Goal: Check status

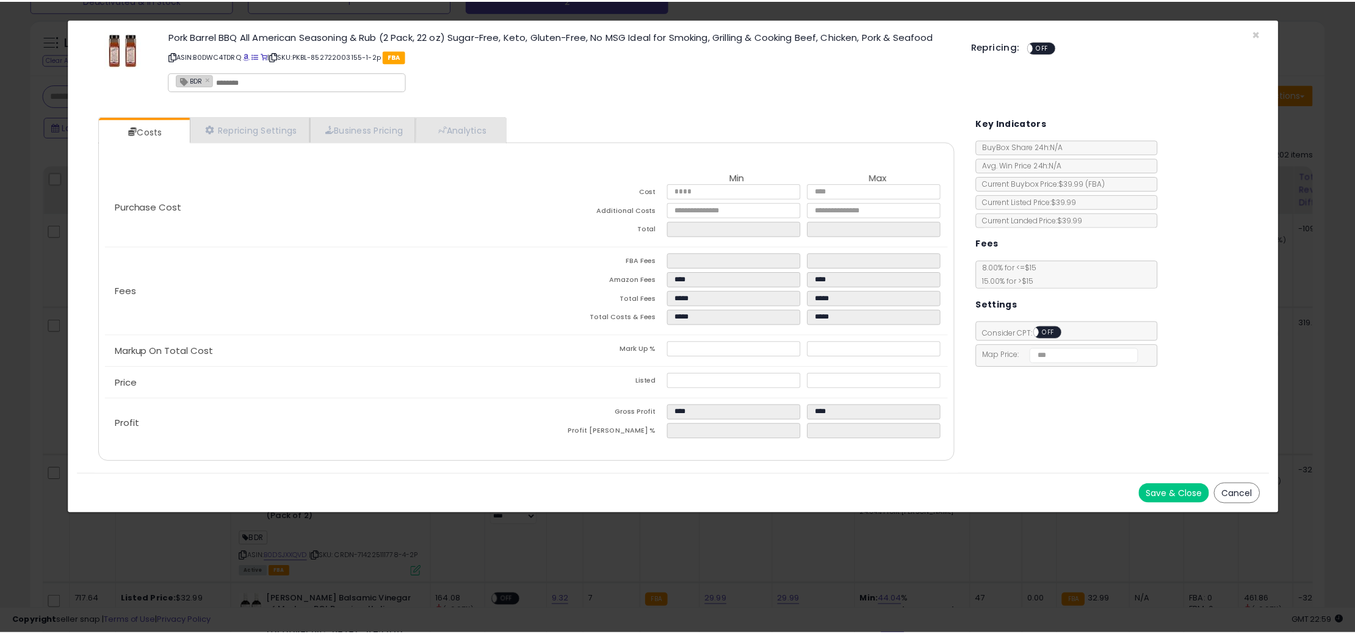
scroll to position [250, 756]
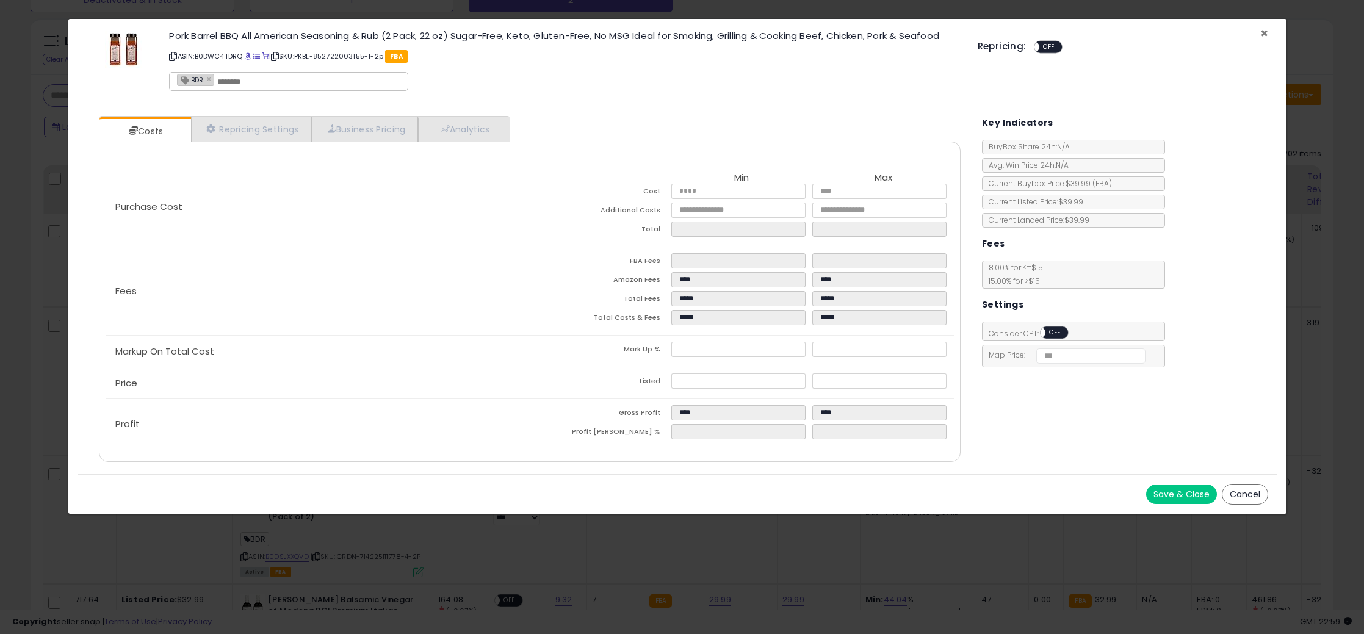
click at [1265, 33] on span "×" at bounding box center [1264, 33] width 8 height 18
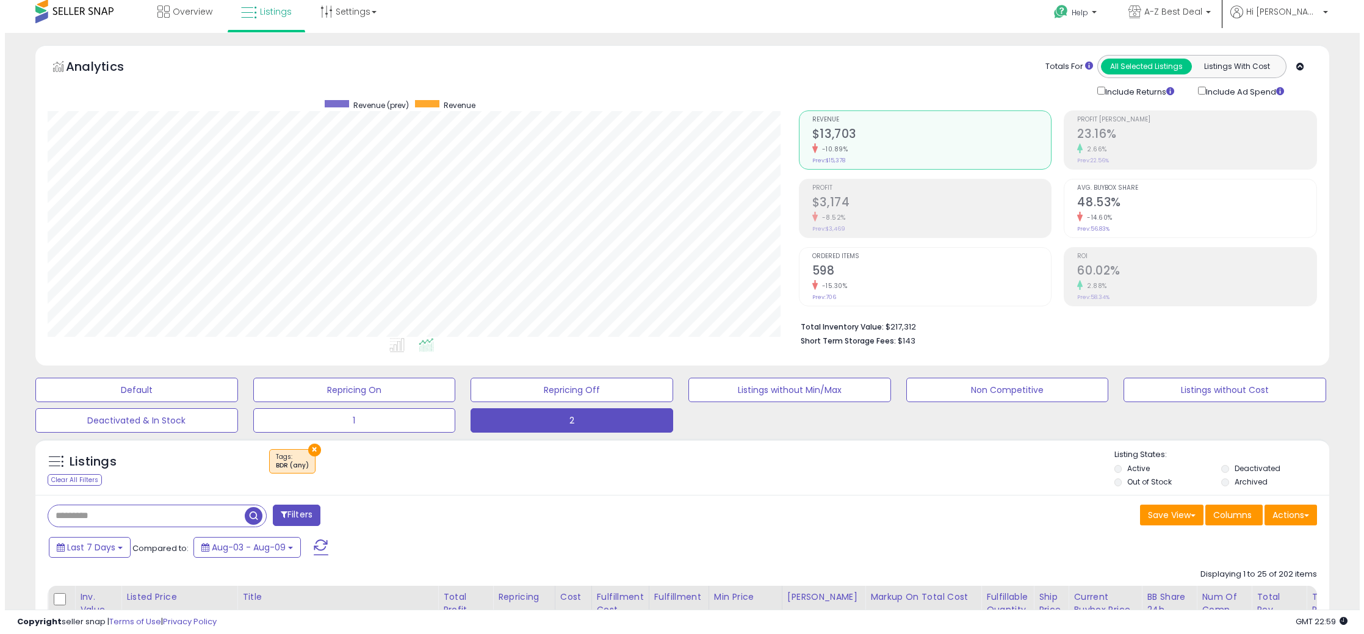
scroll to position [0, 0]
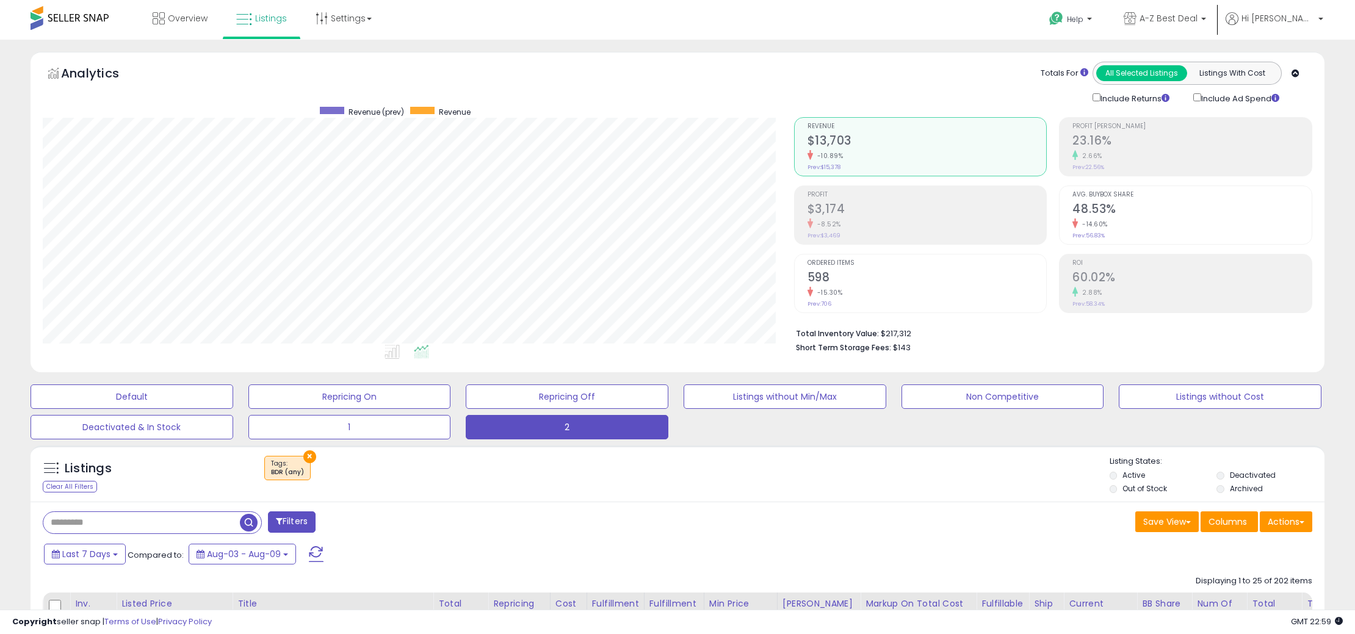
click at [884, 216] on h2 "$3,174" at bounding box center [926, 210] width 239 height 16
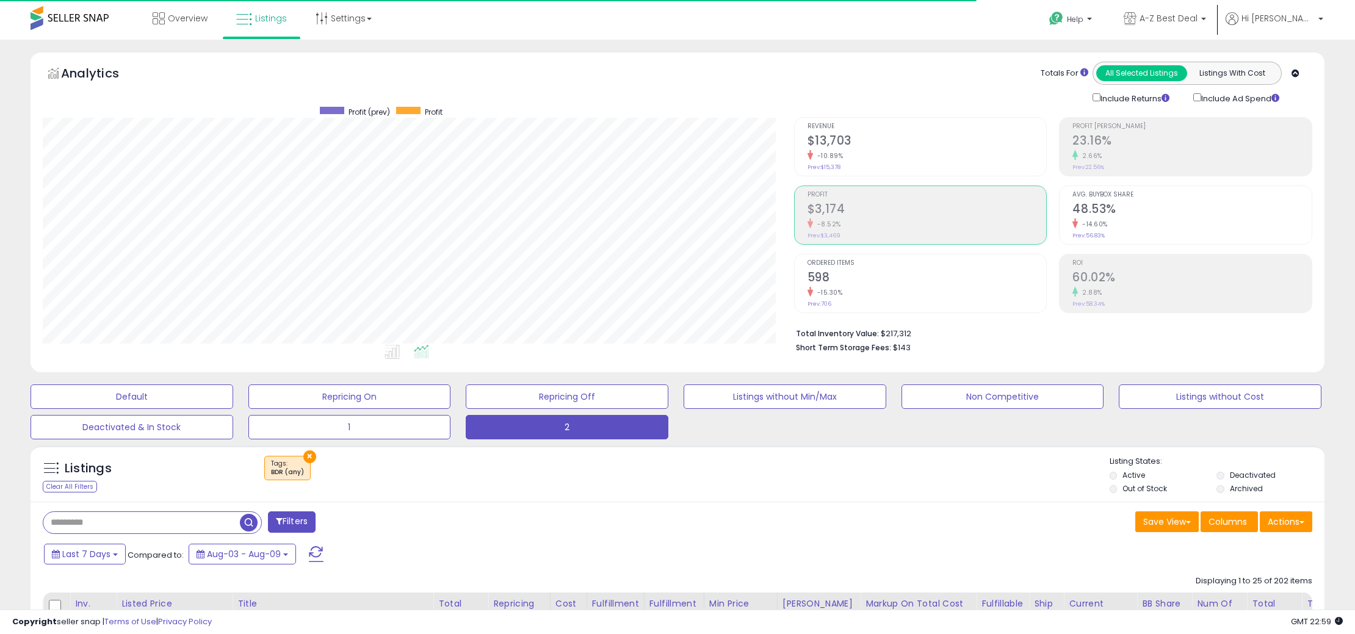
scroll to position [250, 751]
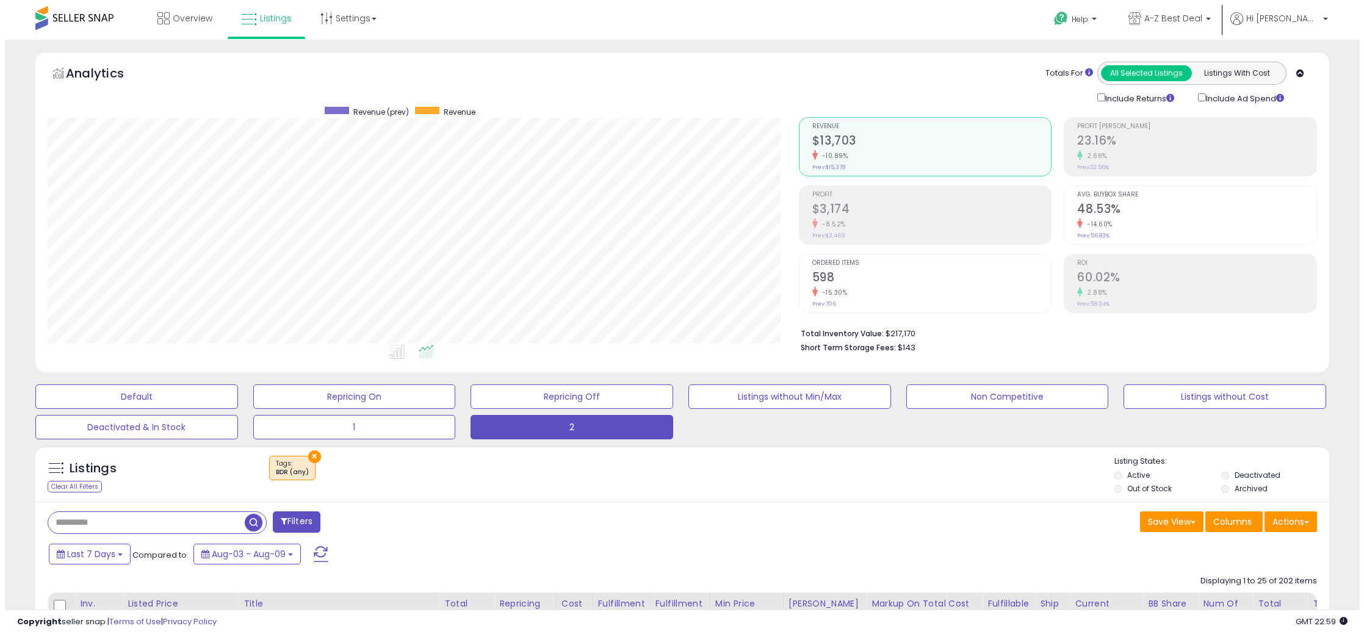
scroll to position [250, 751]
click at [901, 234] on div "Profit $3,174 -8.52% Prev: $3,469" at bounding box center [926, 213] width 239 height 55
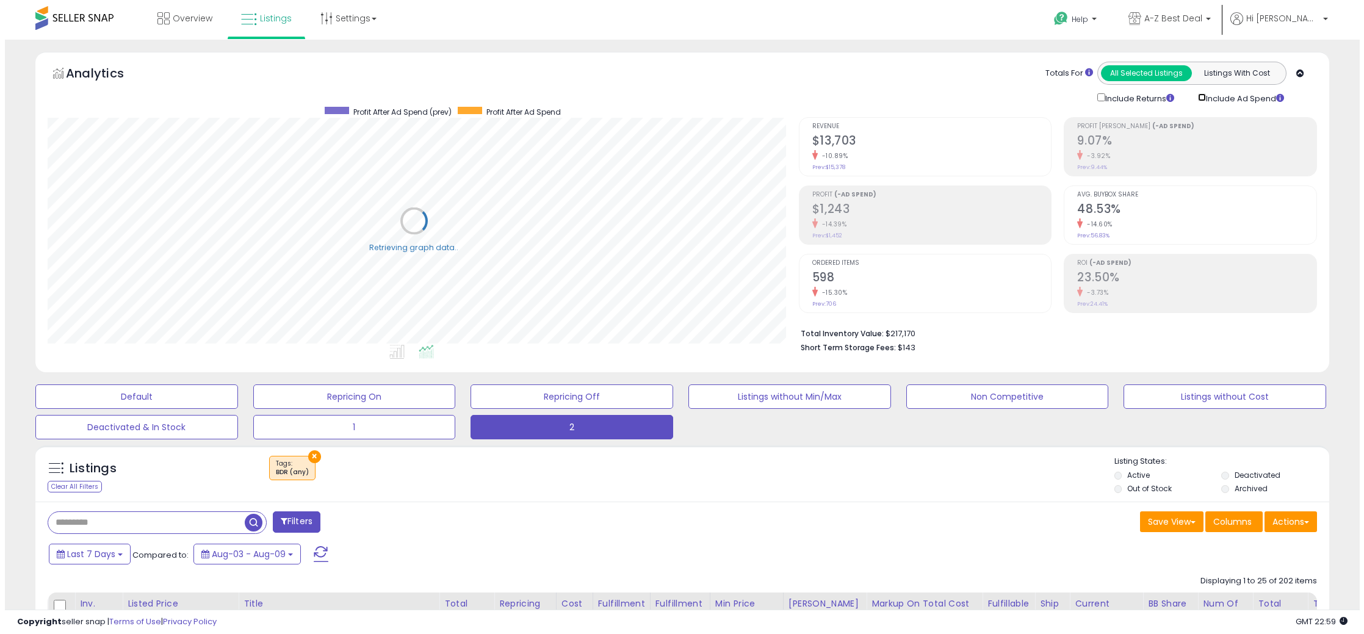
scroll to position [610021, 609521]
click at [928, 226] on div "-14.39%" at bounding box center [926, 224] width 239 height 12
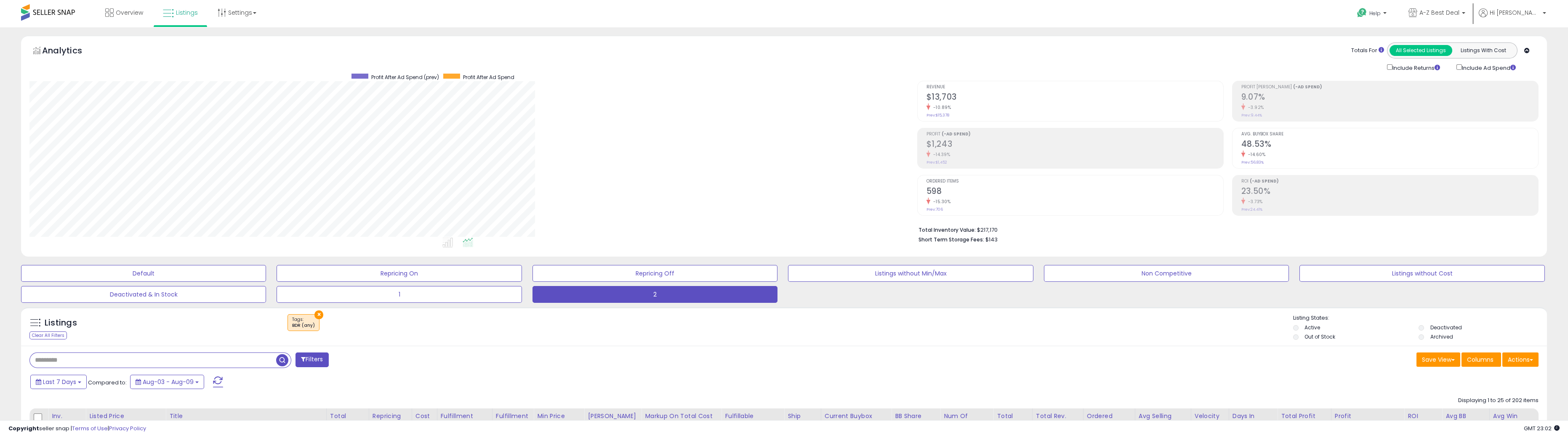
scroll to position [172, 887]
